Goal: Task Accomplishment & Management: Manage account settings

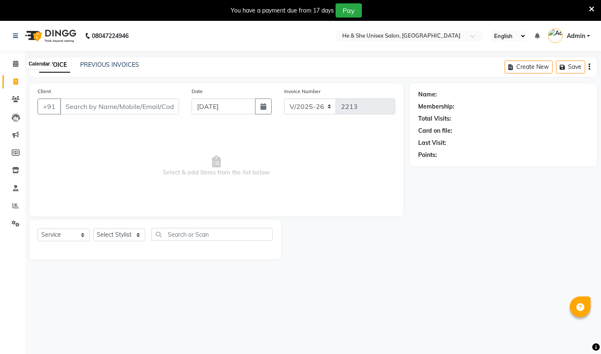
select select "4745"
select select "service"
click at [14, 65] on icon at bounding box center [15, 64] width 5 height 6
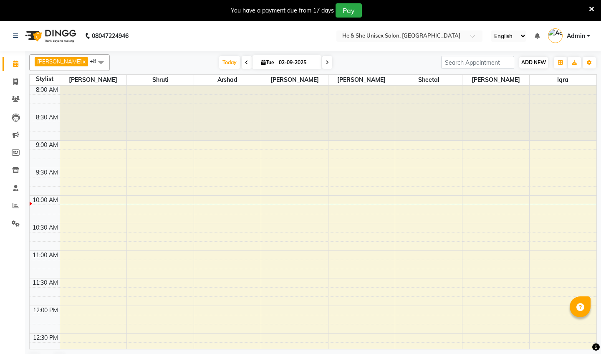
click at [533, 60] on span "ADD NEW" at bounding box center [533, 62] width 25 height 6
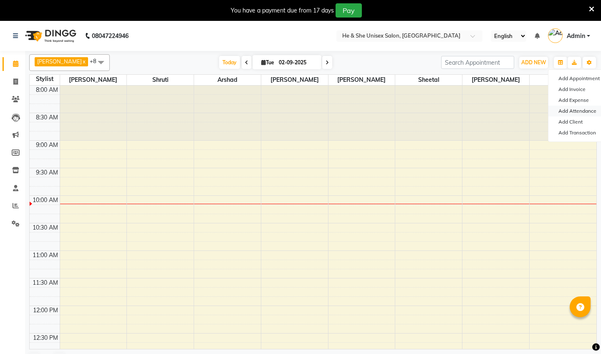
click at [570, 110] on link "Add Attendance" at bounding box center [582, 111] width 66 height 11
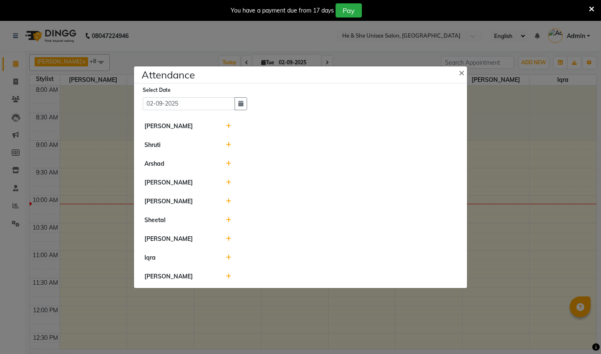
click at [225, 238] on div at bounding box center [342, 239] width 244 height 9
click at [225, 237] on div at bounding box center [342, 239] width 244 height 9
click at [229, 238] on icon at bounding box center [228, 239] width 5 height 6
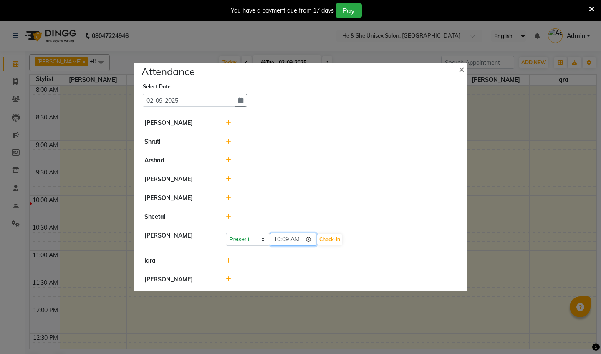
click at [285, 243] on input "10:09" at bounding box center [293, 239] width 47 height 13
type input "10:06"
click at [326, 243] on button "Check-In" at bounding box center [329, 240] width 25 height 12
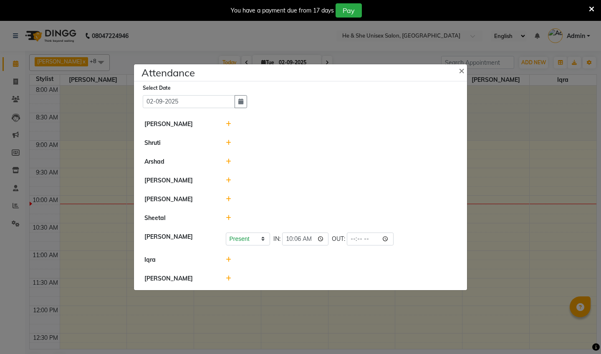
click at [228, 280] on icon at bounding box center [228, 279] width 5 height 6
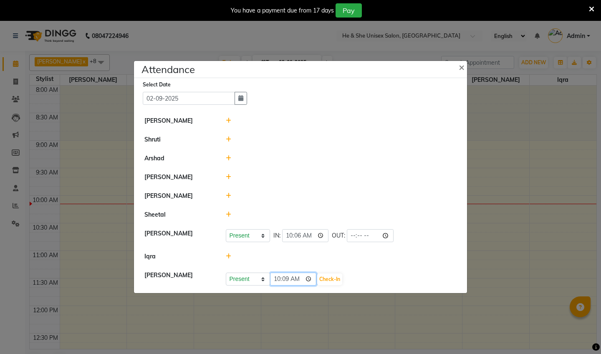
click at [285, 280] on input "10:09" at bounding box center [293, 279] width 47 height 13
click at [277, 280] on input "10:59" at bounding box center [293, 279] width 47 height 13
type input "09:59"
click at [317, 279] on button "Check-In" at bounding box center [329, 279] width 25 height 12
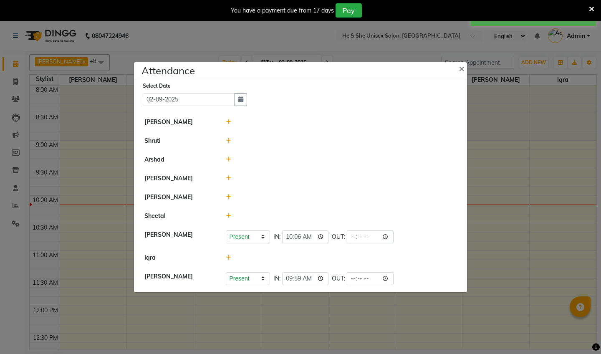
click at [144, 227] on li "[PERSON_NAME] Present Absent Late Half Day Weekly Off IN: 10:06 OUT:" at bounding box center [300, 236] width 329 height 23
click at [130, 220] on ngb-modal-window "Attendance × Select Date [DATE] [PERSON_NAME] Shruti [PERSON_NAME] [PERSON_NAME…" at bounding box center [300, 177] width 601 height 354
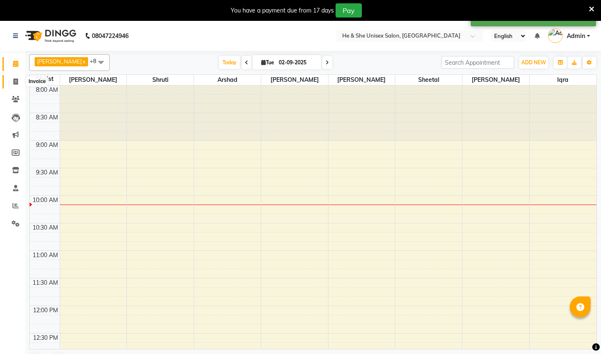
click at [16, 79] on icon at bounding box center [15, 81] width 5 height 6
select select "service"
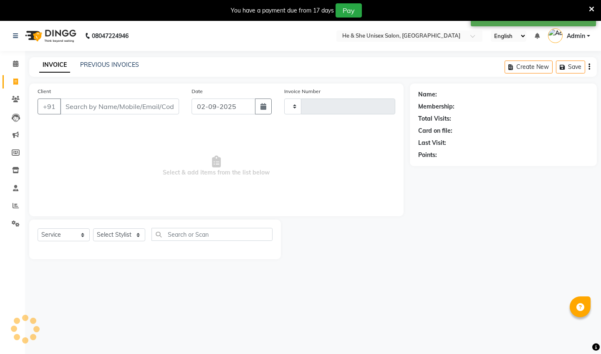
type input "2213"
select select "4745"
